Goal: Task Accomplishment & Management: Use online tool/utility

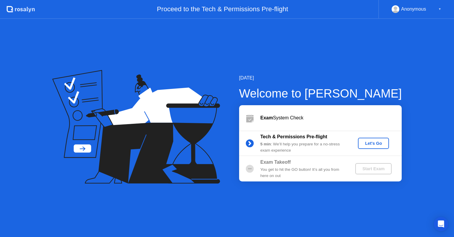
click at [370, 142] on div "Let's Go" at bounding box center [374, 143] width 26 height 5
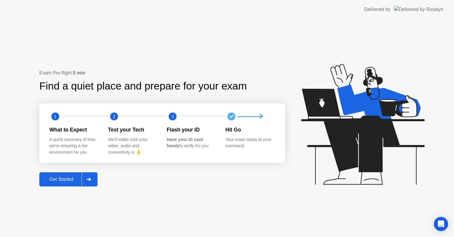
click at [60, 177] on div "Get Started" at bounding box center [61, 179] width 41 height 5
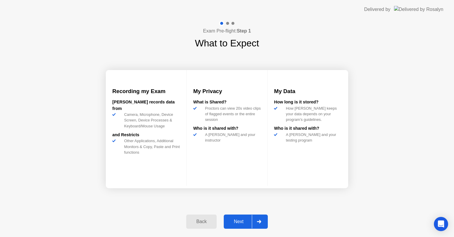
click at [241, 226] on button "Next" at bounding box center [246, 222] width 44 height 14
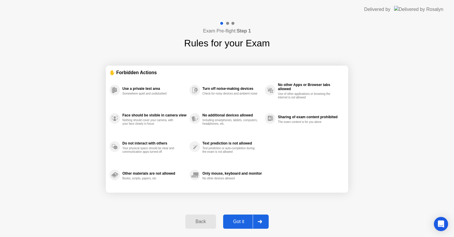
click at [248, 220] on div "Got it" at bounding box center [239, 221] width 28 height 5
select select "**********"
select select "*******"
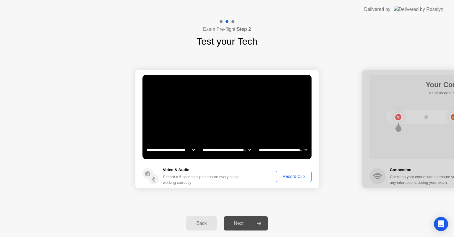
click at [296, 174] on div "Record Clip" at bounding box center [294, 176] width 32 height 5
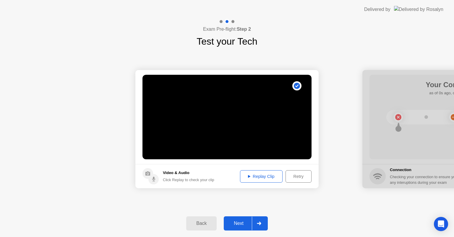
click at [250, 174] on div "Replay Clip" at bounding box center [261, 176] width 38 height 5
click at [235, 224] on div "Next" at bounding box center [239, 223] width 26 height 5
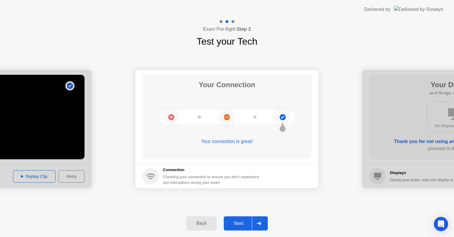
click at [238, 228] on button "Next" at bounding box center [246, 224] width 44 height 14
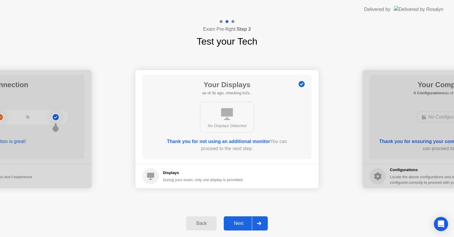
click at [244, 220] on button "Next" at bounding box center [246, 224] width 44 height 14
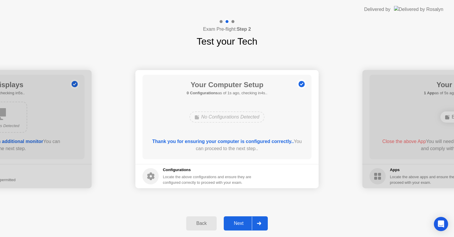
click at [238, 224] on div "Next" at bounding box center [239, 223] width 26 height 5
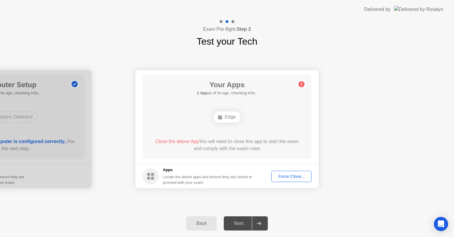
click at [230, 115] on div "Edge" at bounding box center [227, 117] width 27 height 11
click at [282, 177] on div "Force Close..." at bounding box center [292, 176] width 36 height 5
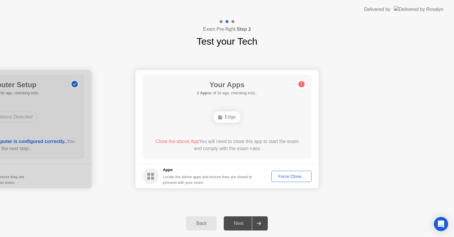
click at [285, 174] on div "Force Close..." at bounding box center [292, 176] width 36 height 5
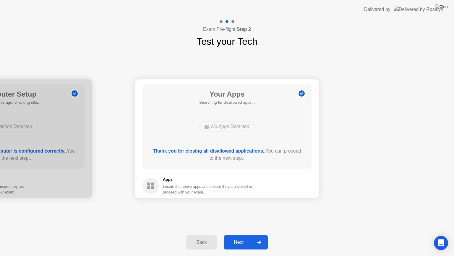
click at [362, 60] on div "**********" at bounding box center [227, 139] width 454 height 180
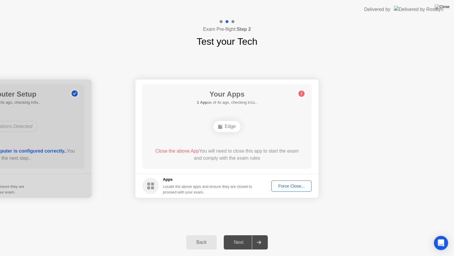
click at [93, 29] on div "Exam Pre-flight: Step 2 Test your Tech" at bounding box center [227, 34] width 454 height 30
drag, startPoint x: 421, startPoint y: 0, endPoint x: 426, endPoint y: 33, distance: 33.2
click at [426, 33] on app-layout-with-logo "**********" at bounding box center [227, 128] width 454 height 256
click at [423, 26] on div "Exam Pre-flight: Step 2 Test your Tech" at bounding box center [227, 34] width 454 height 30
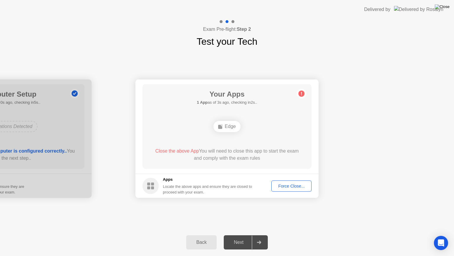
click at [447, 7] on img at bounding box center [442, 6] width 15 height 5
click at [296, 186] on div "Force Close..." at bounding box center [292, 185] width 36 height 5
click at [154, 184] on rect at bounding box center [152, 183] width 3 height 3
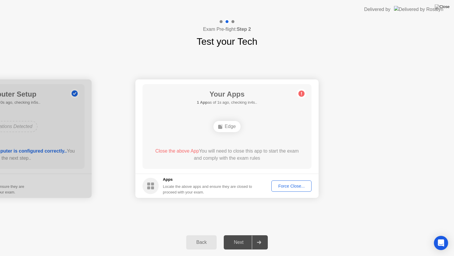
click at [205, 237] on div "Back" at bounding box center [201, 241] width 27 height 5
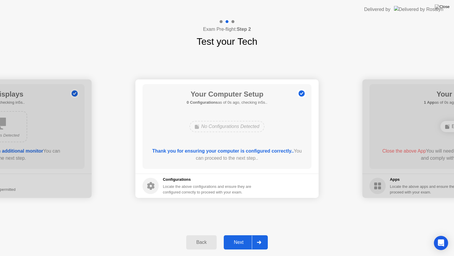
click at [241, 237] on div "Next" at bounding box center [239, 241] width 26 height 5
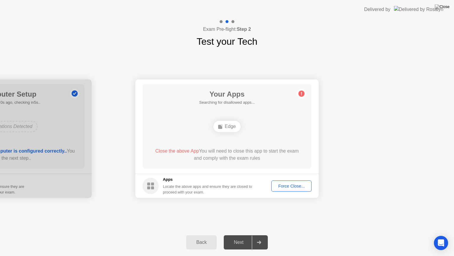
click at [235, 130] on div "Edge" at bounding box center [227, 126] width 27 height 11
click at [294, 182] on button "Force Close..." at bounding box center [292, 185] width 40 height 11
click at [447, 8] on img at bounding box center [442, 6] width 15 height 5
